Goal: Information Seeking & Learning: Learn about a topic

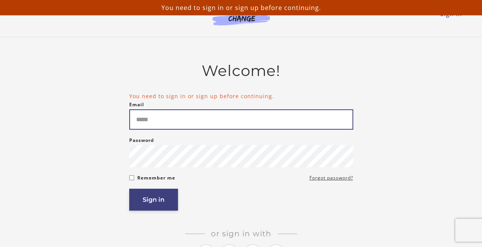
type input "**********"
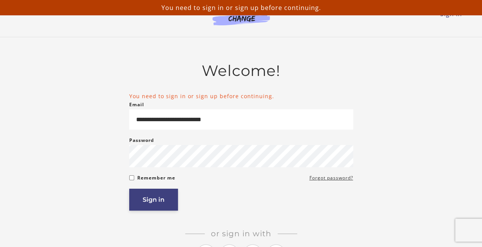
click at [152, 199] on button "Sign in" at bounding box center [153, 200] width 49 height 22
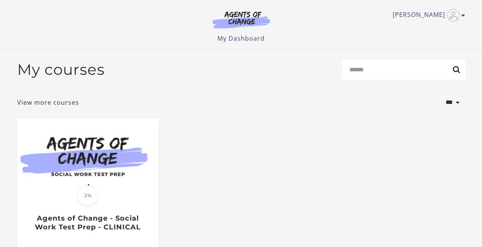
scroll to position [97, 0]
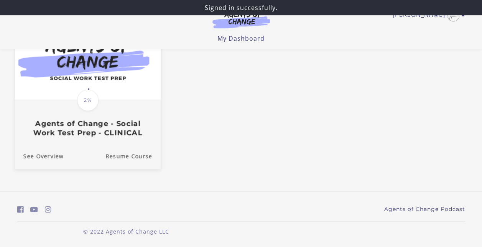
click at [134, 127] on h3 "Agents of Change - Social Work Test Prep - CLINICAL" at bounding box center [87, 128] width 129 height 18
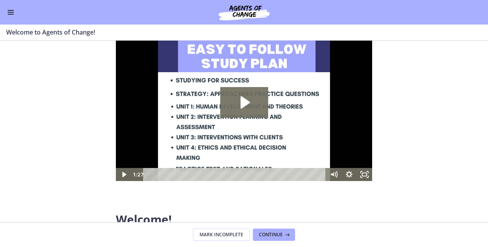
scroll to position [26, 0]
click at [271, 231] on button "Continue" at bounding box center [274, 235] width 42 height 12
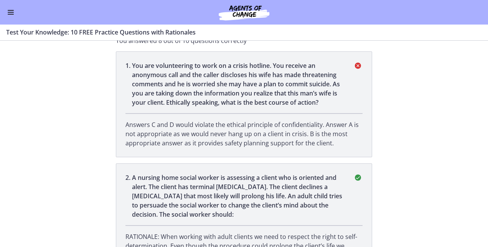
scroll to position [4, 0]
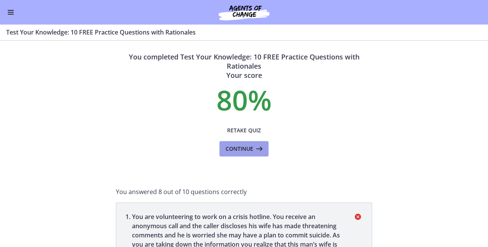
click at [248, 151] on span "Continue" at bounding box center [240, 148] width 28 height 9
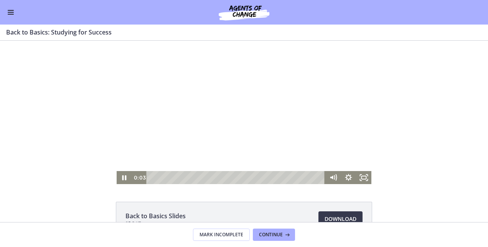
click at [234, 117] on div at bounding box center [244, 113] width 255 height 144
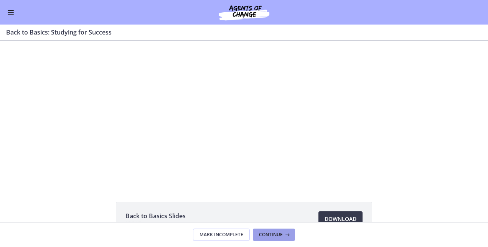
click at [269, 238] on button "Continue" at bounding box center [274, 235] width 42 height 12
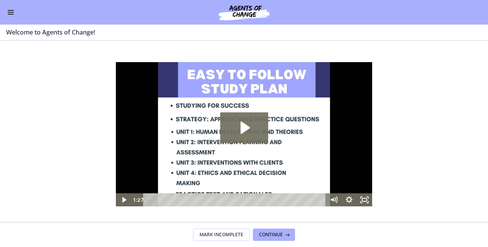
click at [7, 10] on button "Enable menu" at bounding box center [10, 12] width 9 height 9
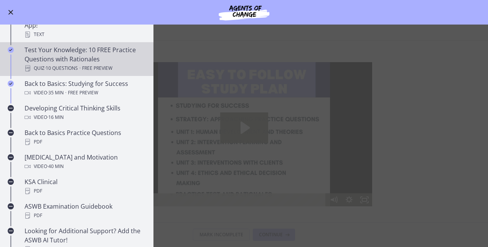
scroll to position [164, 0]
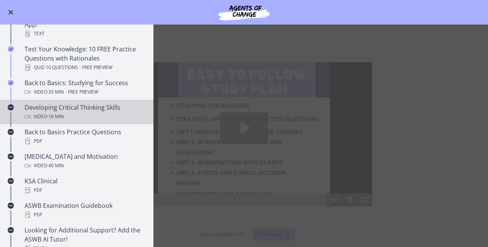
click at [82, 112] on div "Video · 16 min" at bounding box center [85, 116] width 120 height 9
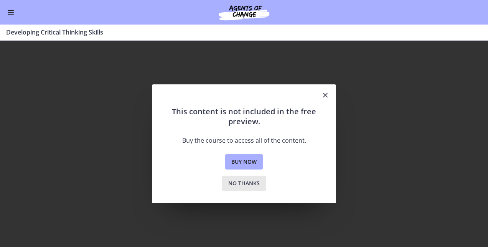
click at [247, 184] on span "No thanks" at bounding box center [243, 183] width 31 height 9
